Goal: Navigation & Orientation: Find specific page/section

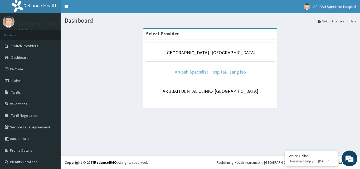
click at [208, 74] on link "Arubah Specialist Hospital- isang iso" at bounding box center [210, 72] width 71 height 6
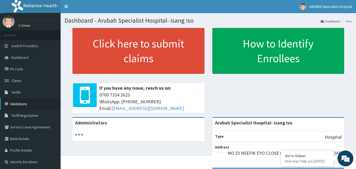
click at [32, 102] on link "Validations" at bounding box center [30, 104] width 61 height 12
